Goal: Transaction & Acquisition: Book appointment/travel/reservation

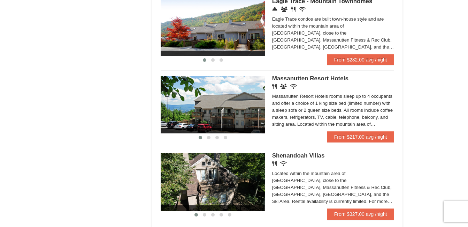
scroll to position [396, 0]
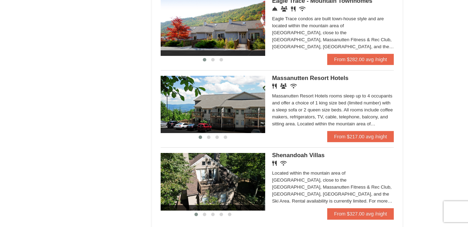
click at [377, 138] on link "From $217.00 avg /night" at bounding box center [361, 136] width 67 height 11
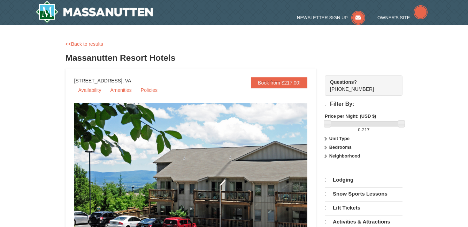
select select "10"
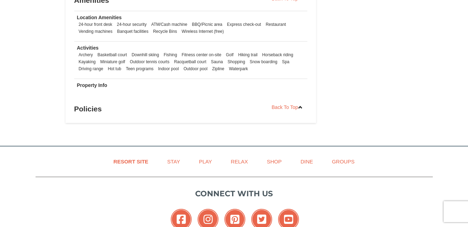
scroll to position [500, 0]
